Goal: Task Accomplishment & Management: Manage account settings

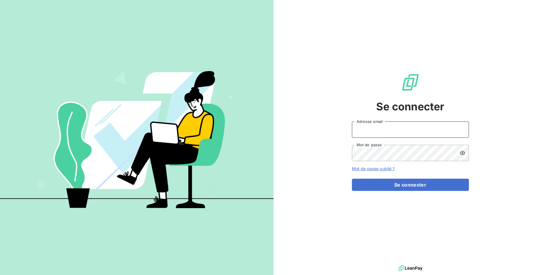
click at [385, 132] on input "Adresse email" at bounding box center [410, 130] width 117 height 16
drag, startPoint x: 372, startPoint y: 130, endPoint x: 395, endPoint y: 131, distance: 23.4
click at [395, 131] on input "admin@3dcelo" at bounding box center [410, 130] width 117 height 16
type input "admin@diprotex"
click at [352, 179] on button "Se connecter" at bounding box center [410, 185] width 117 height 12
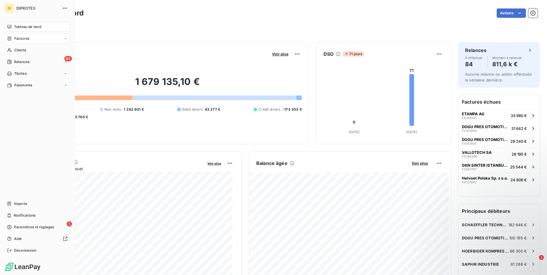
click at [15, 42] on div "Factures" at bounding box center [37, 38] width 65 height 9
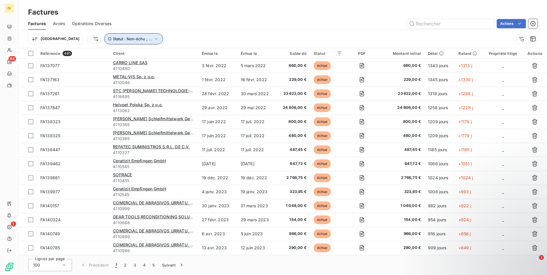
click at [153, 40] on icon "button" at bounding box center [156, 39] width 6 height 6
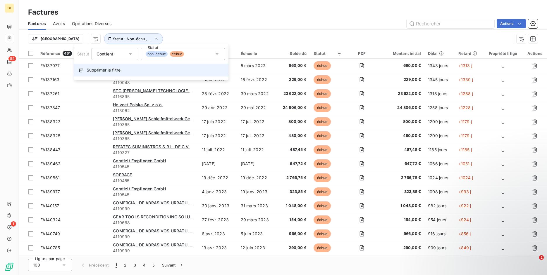
click at [120, 68] on span "Supprimer le filtre" at bounding box center [104, 70] width 34 height 6
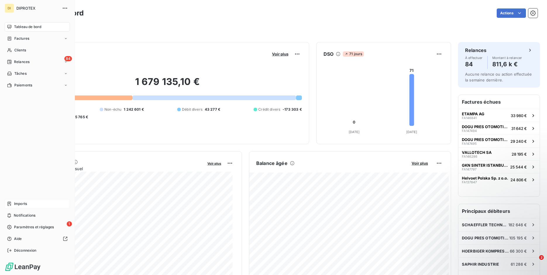
click at [16, 202] on span "Imports" at bounding box center [20, 203] width 13 height 5
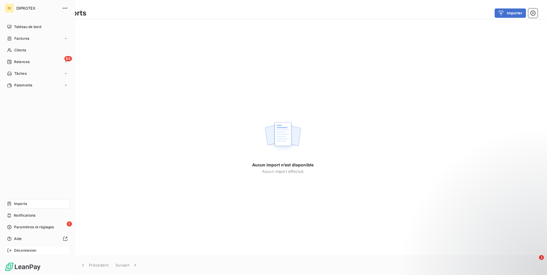
click at [27, 248] on div "Déconnexion" at bounding box center [37, 250] width 65 height 9
